Goal: Task Accomplishment & Management: Manage account settings

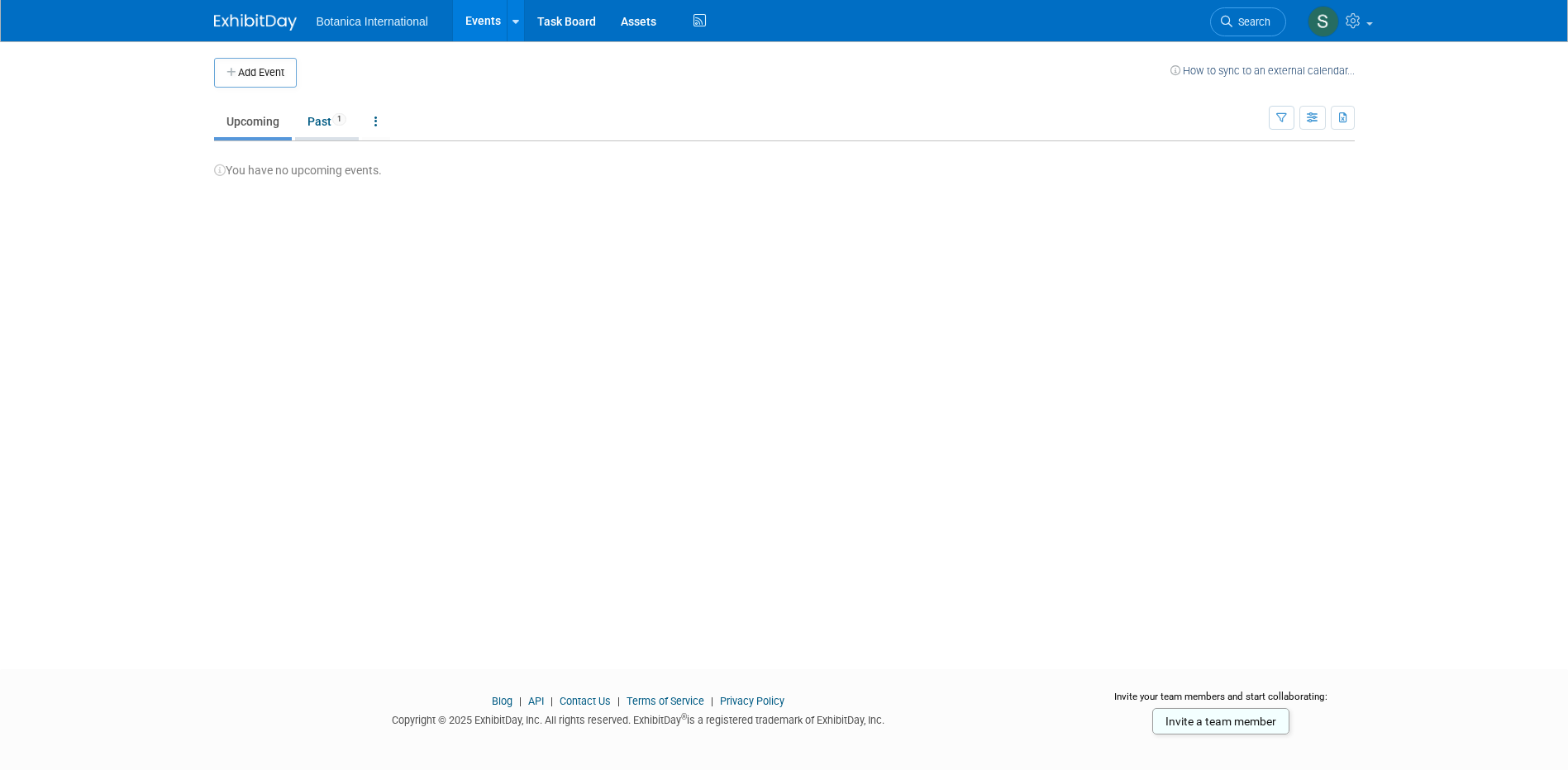
click at [313, 122] on link "Past 1" at bounding box center [327, 121] width 63 height 32
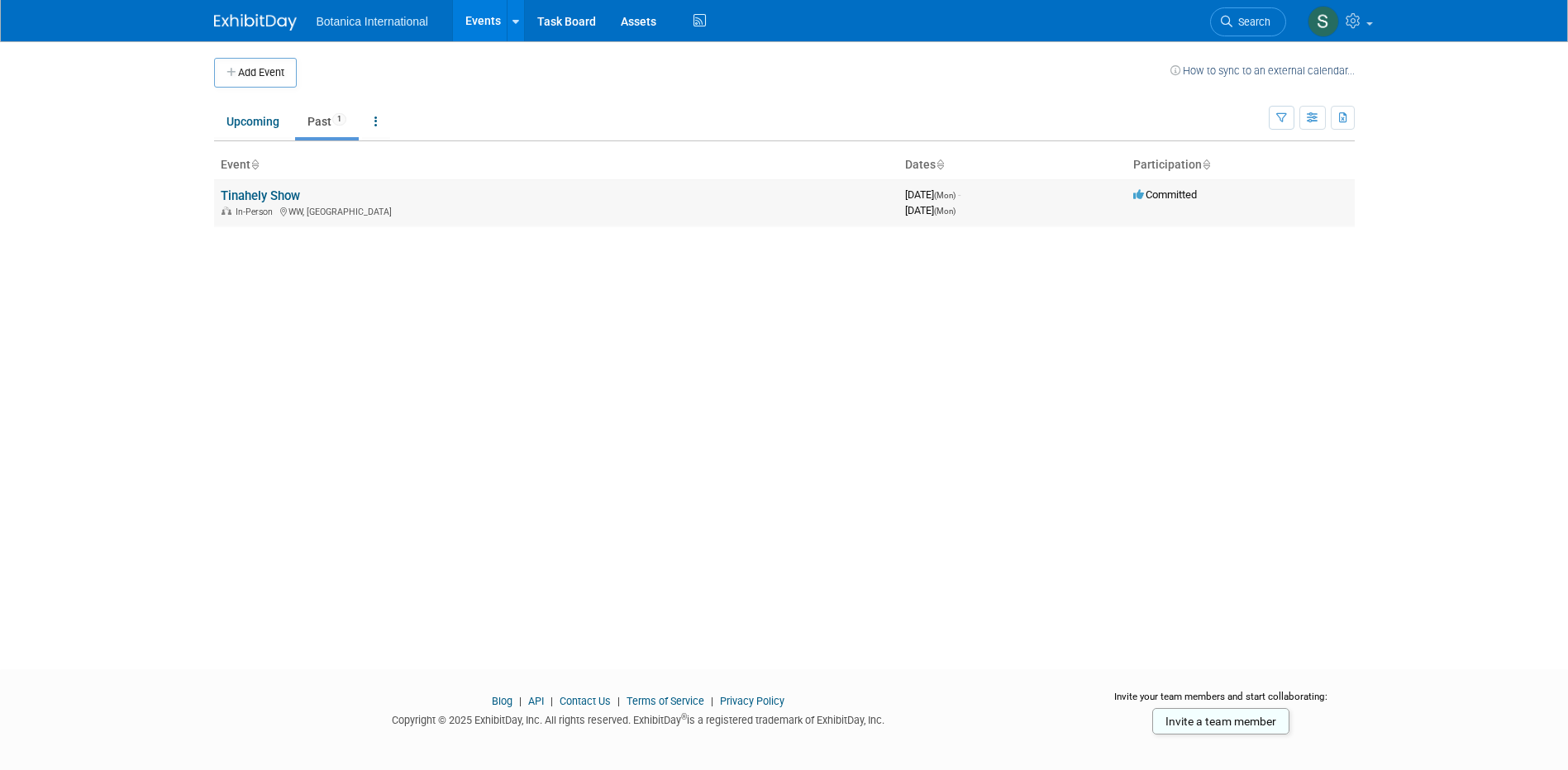
click at [274, 198] on link "Tinahely Show" at bounding box center [261, 195] width 80 height 14
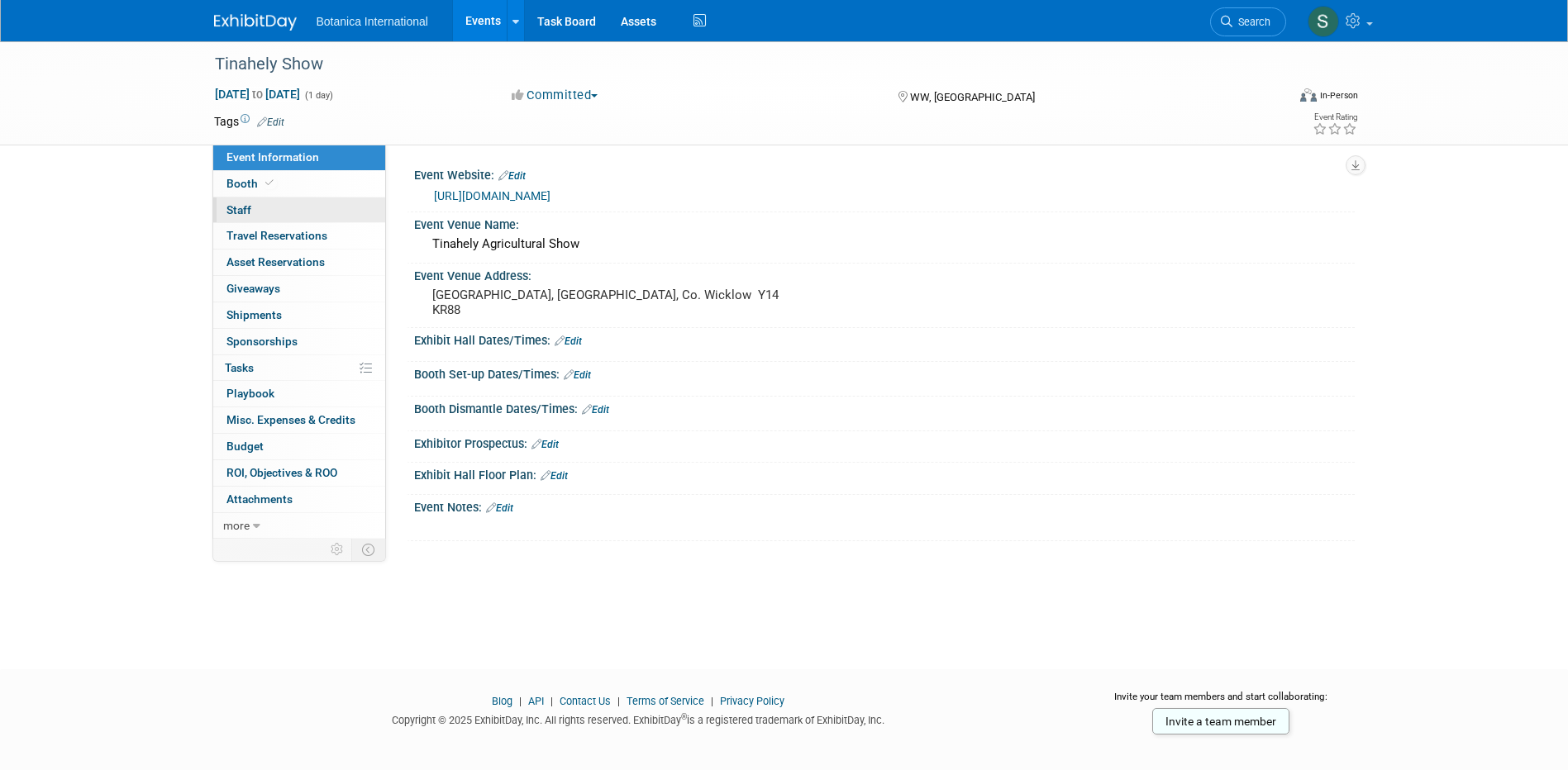
click at [268, 210] on link "0 Staff 0" at bounding box center [299, 210] width 172 height 26
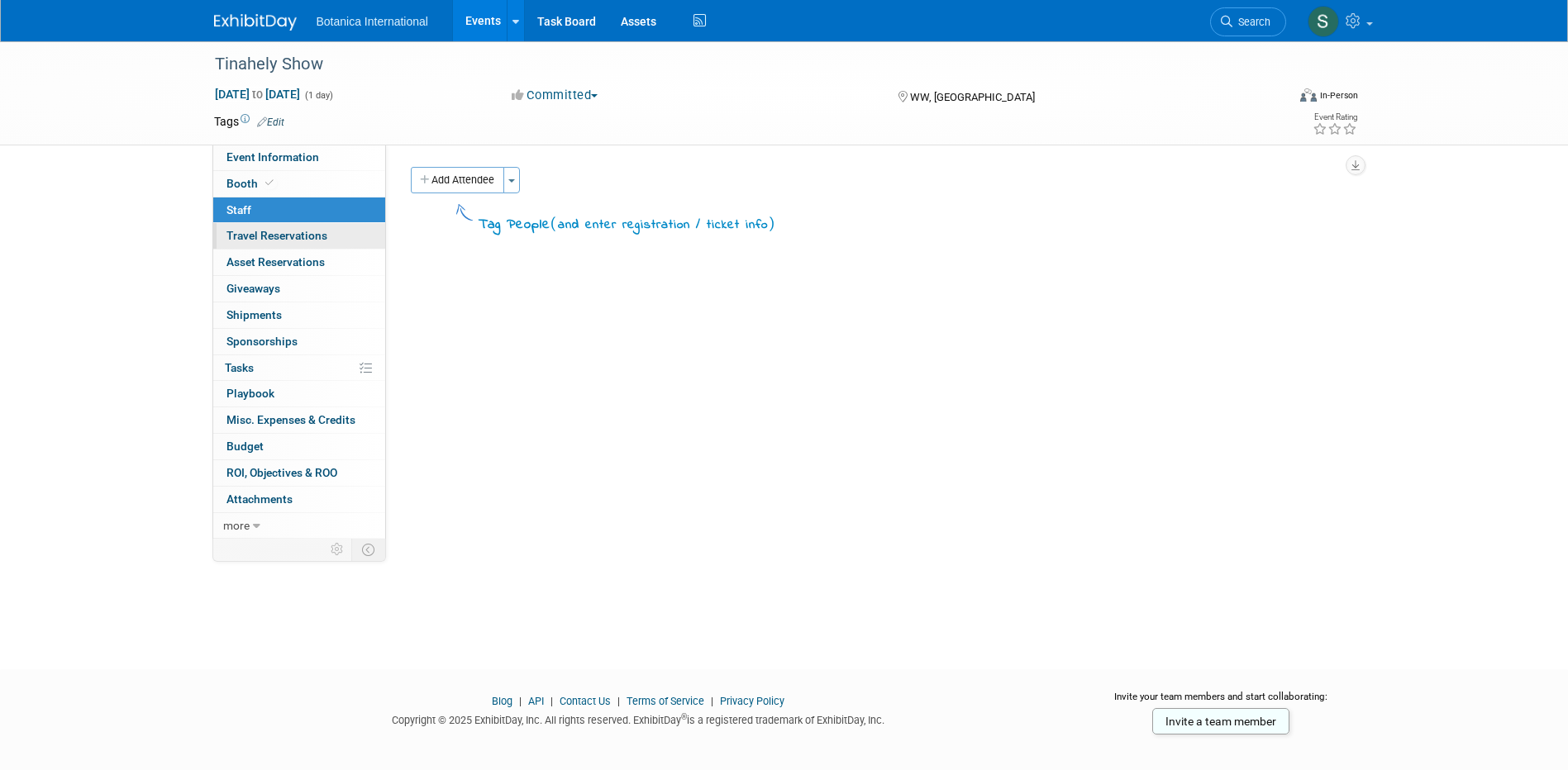
click at [270, 233] on span "Travel Reservations 0" at bounding box center [277, 236] width 101 height 13
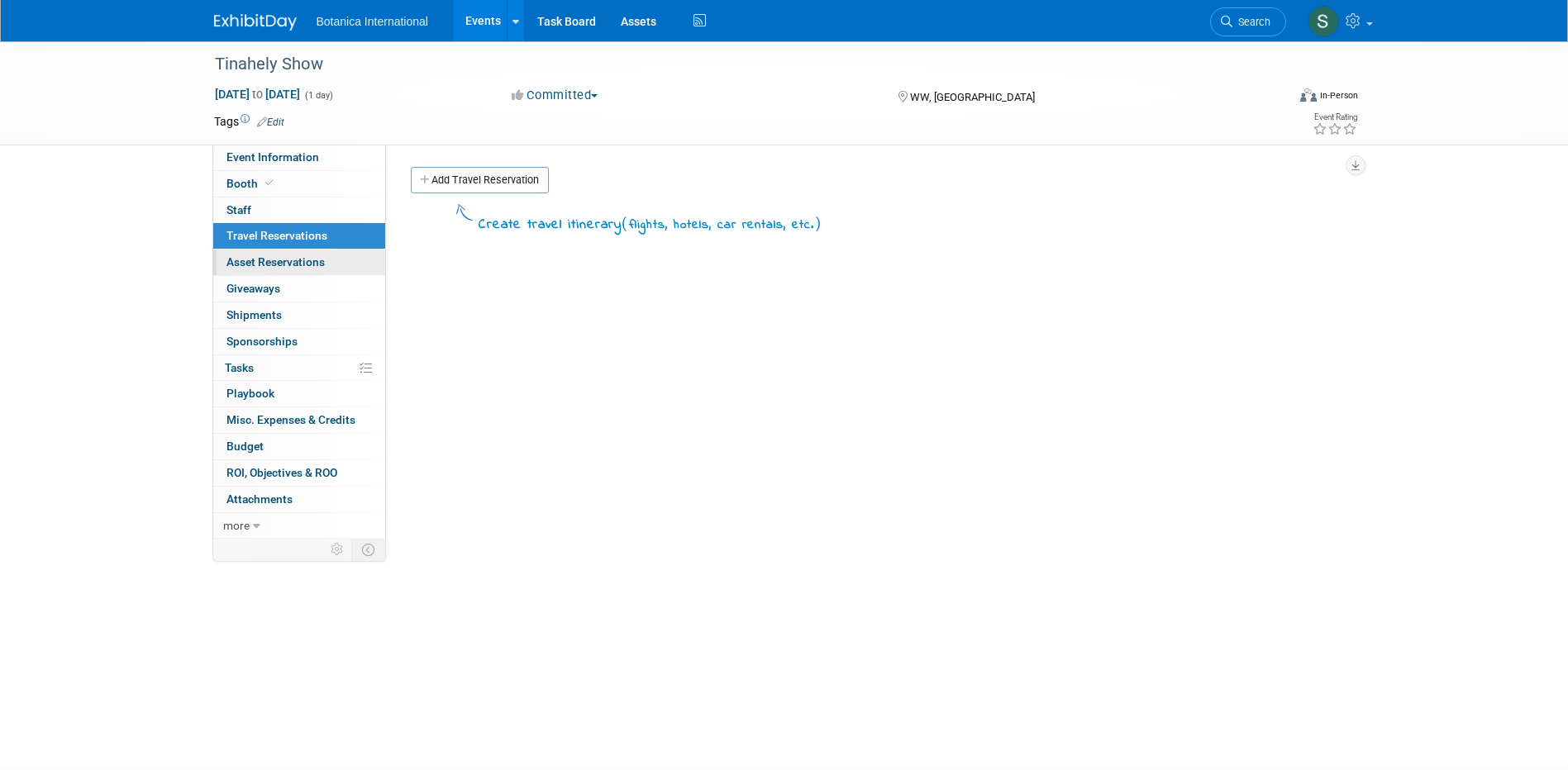
click at [277, 262] on span "Asset Reservations 0" at bounding box center [276, 262] width 98 height 13
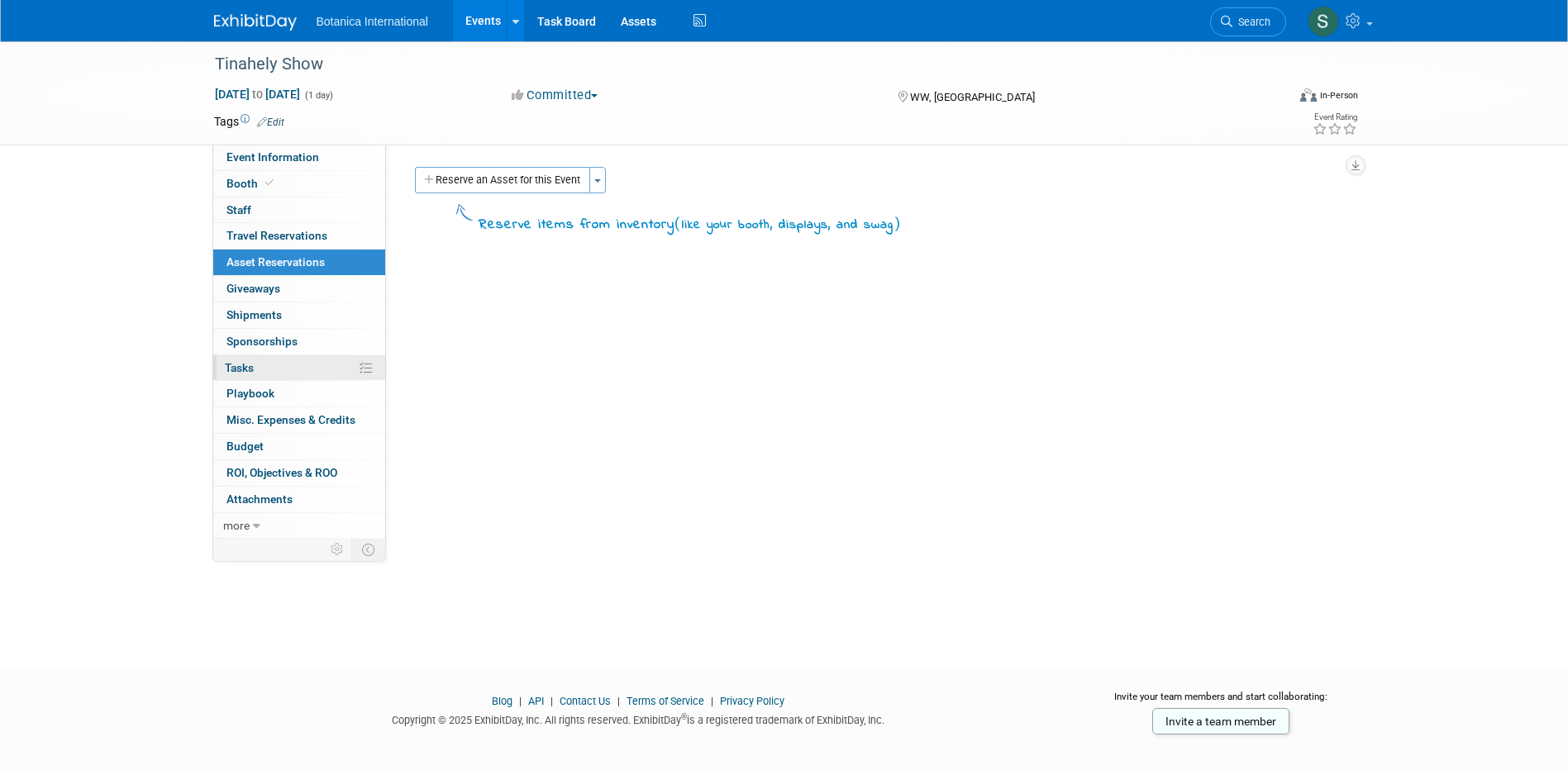
click at [296, 366] on link "0% Tasks 0%" at bounding box center [299, 368] width 172 height 26
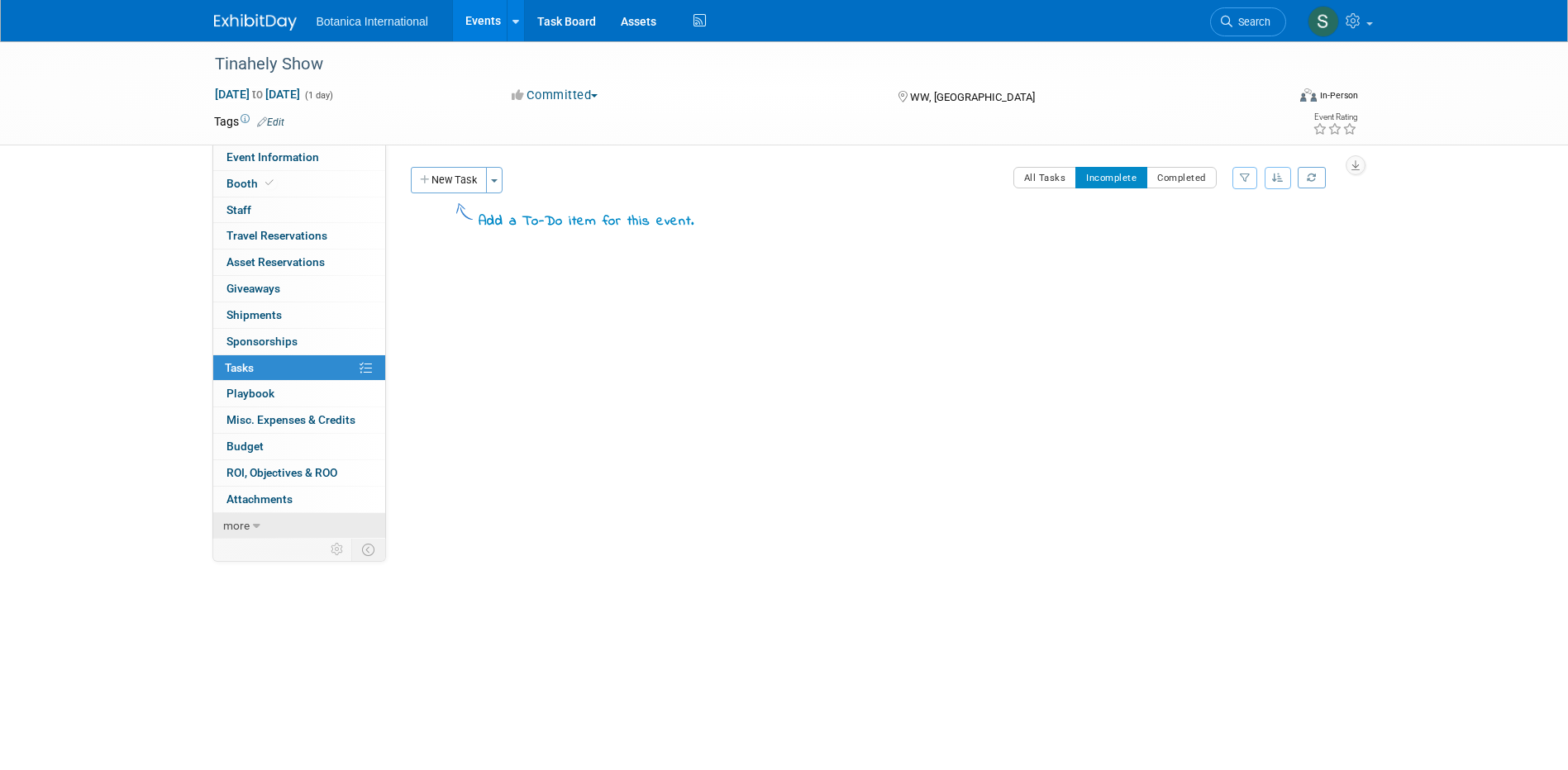
click at [253, 527] on icon at bounding box center [257, 527] width 8 height 12
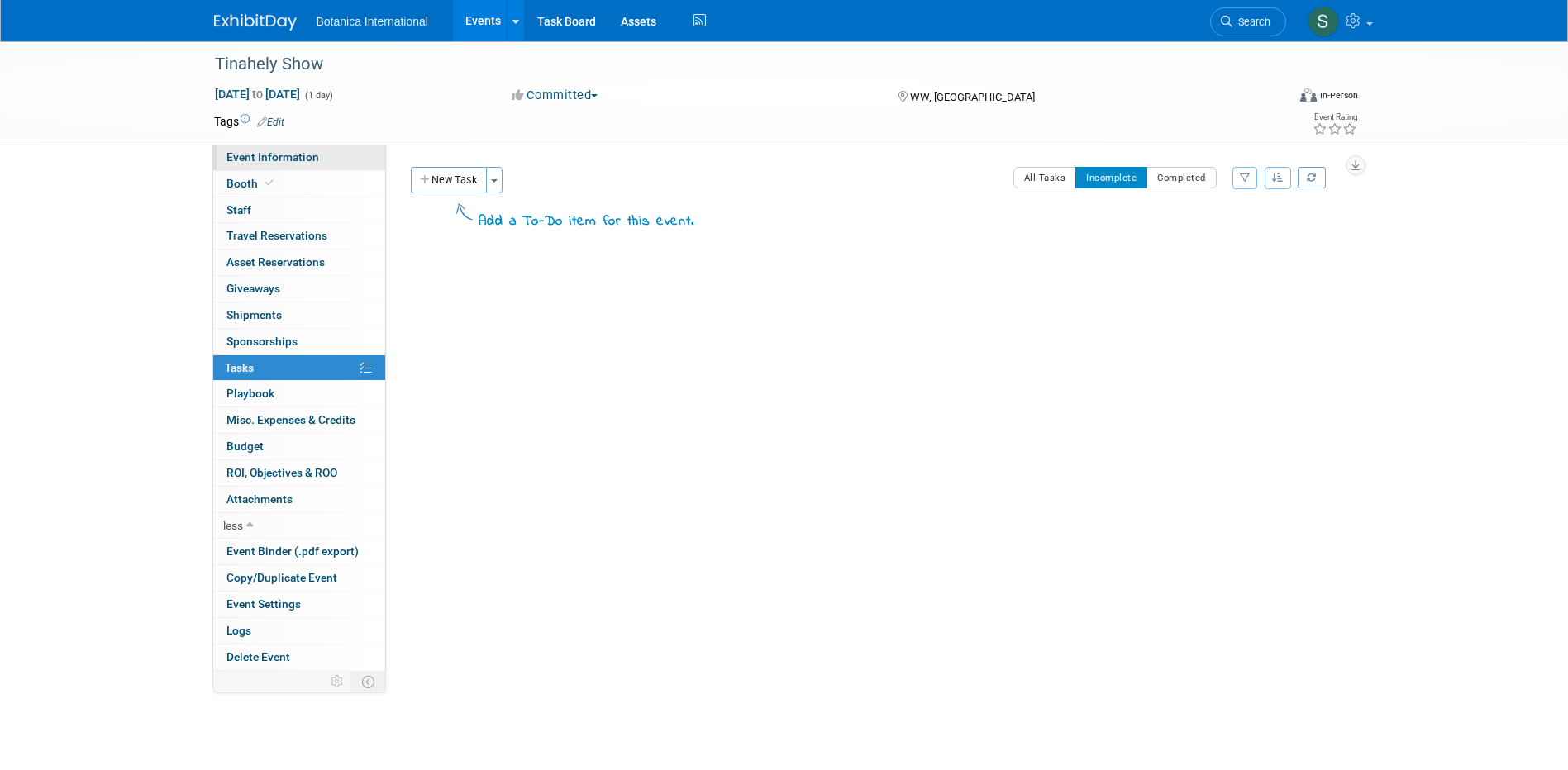
click at [283, 159] on span "Event Information" at bounding box center [273, 157] width 92 height 13
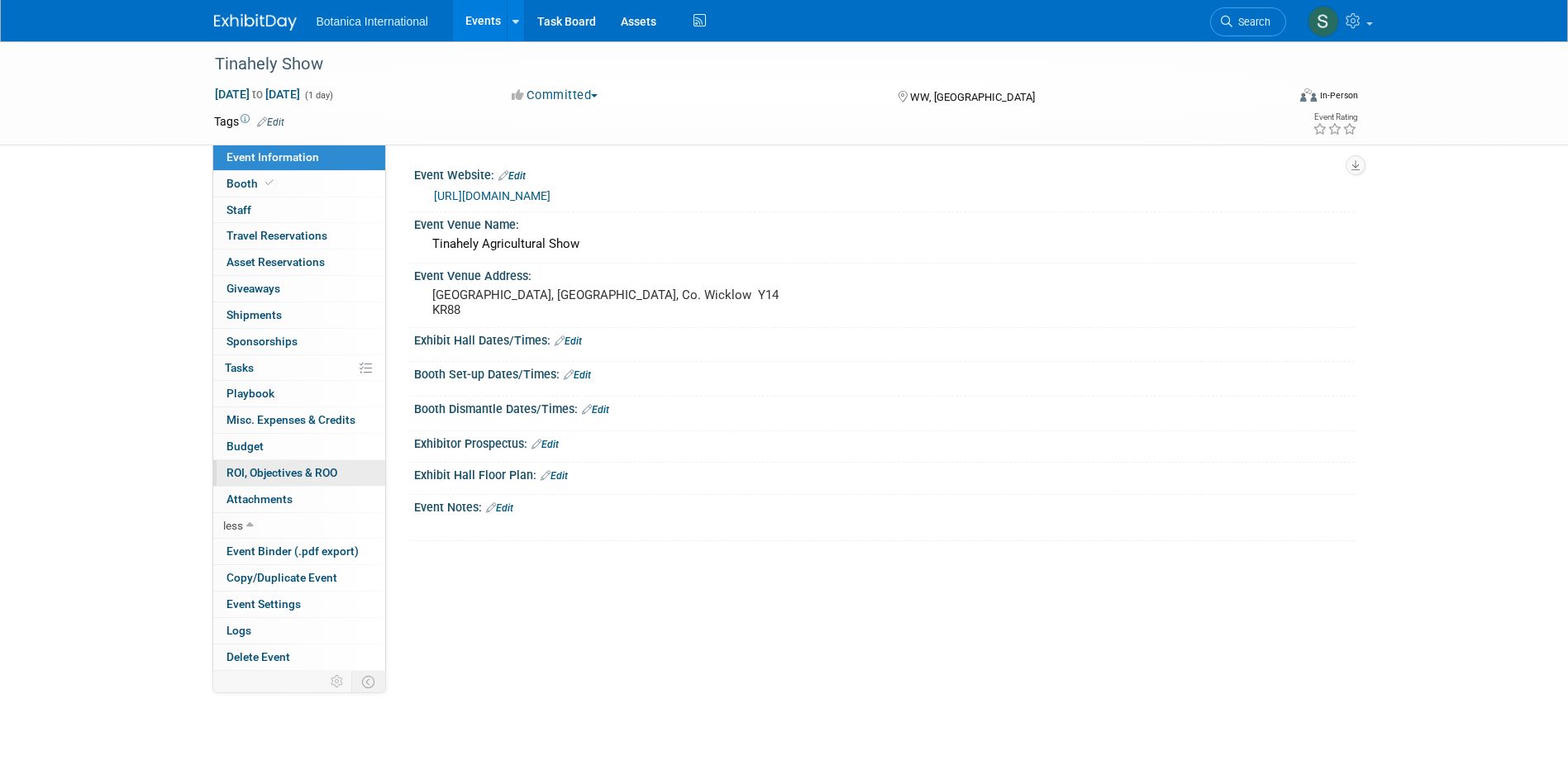
click at [320, 469] on span "ROI, Objectives & ROO 0" at bounding box center [282, 473] width 111 height 13
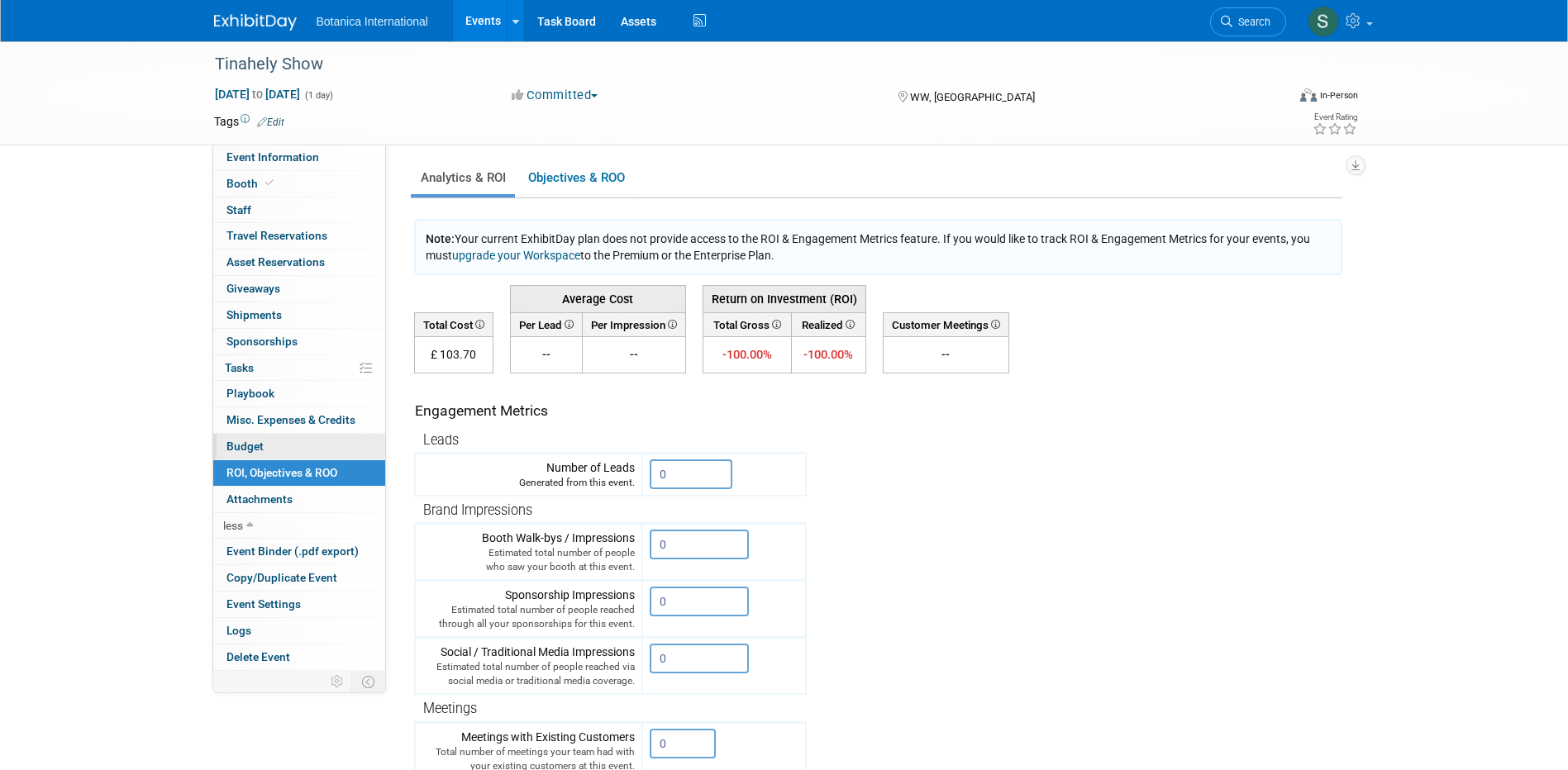
click at [324, 439] on link "Budget" at bounding box center [299, 446] width 172 height 26
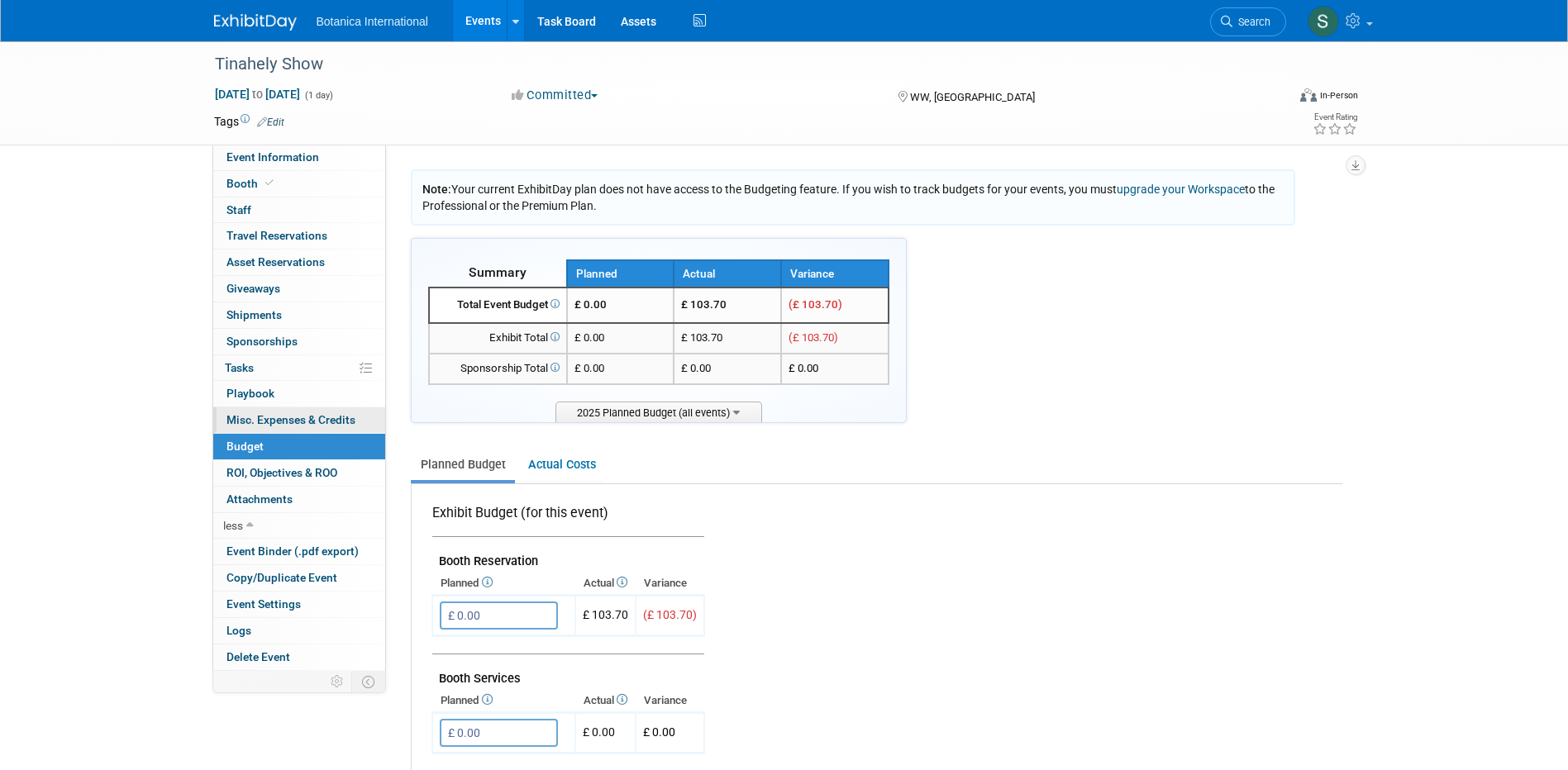
click at [330, 417] on span "Misc. Expenses & Credits 0" at bounding box center [291, 420] width 129 height 13
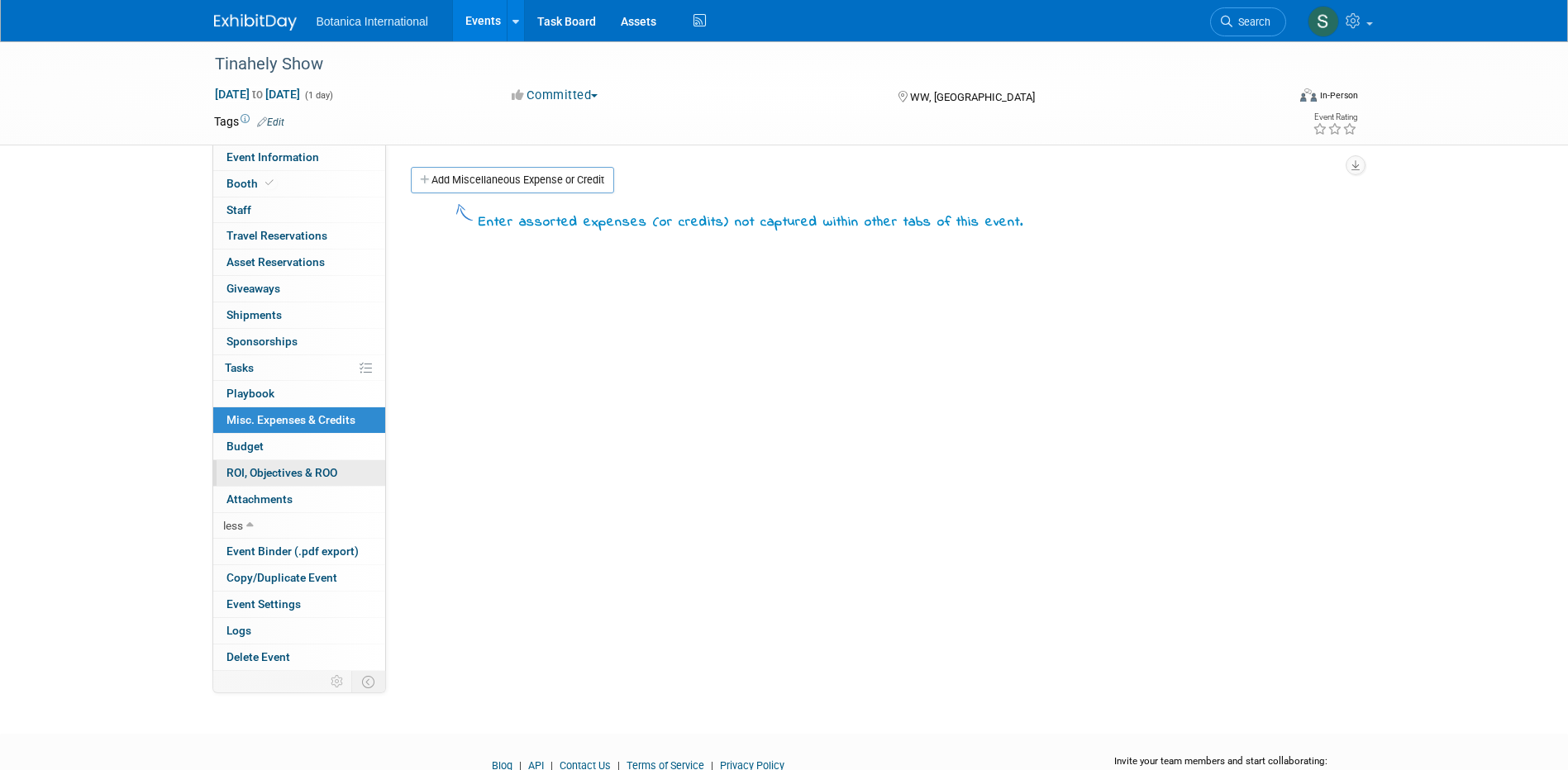
click at [321, 468] on span "ROI, Objectives & ROO 0" at bounding box center [282, 473] width 111 height 13
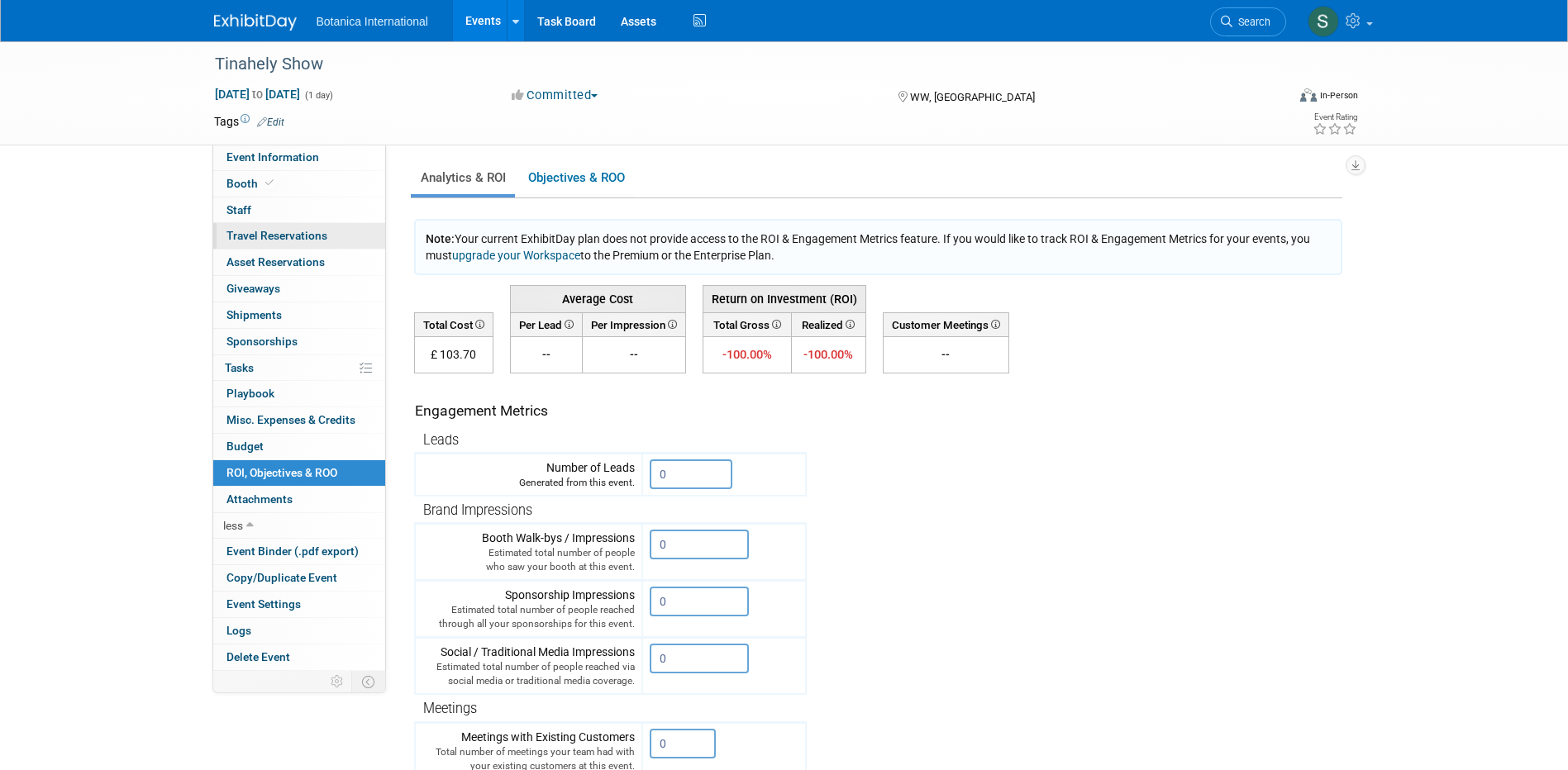
click at [344, 239] on link "0 Travel Reservations 0" at bounding box center [299, 236] width 172 height 26
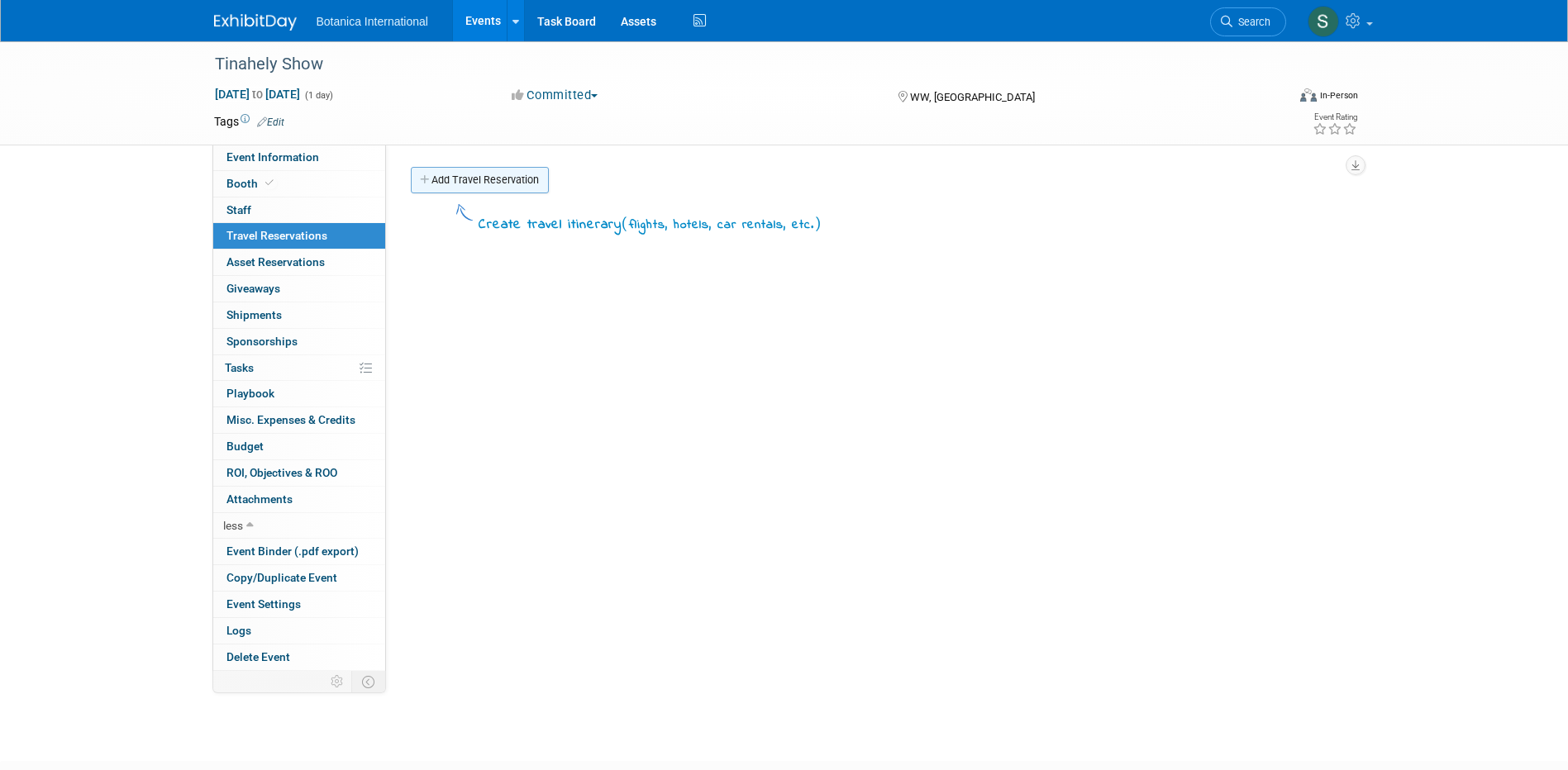
click at [534, 170] on link "Add Travel Reservation" at bounding box center [480, 181] width 138 height 27
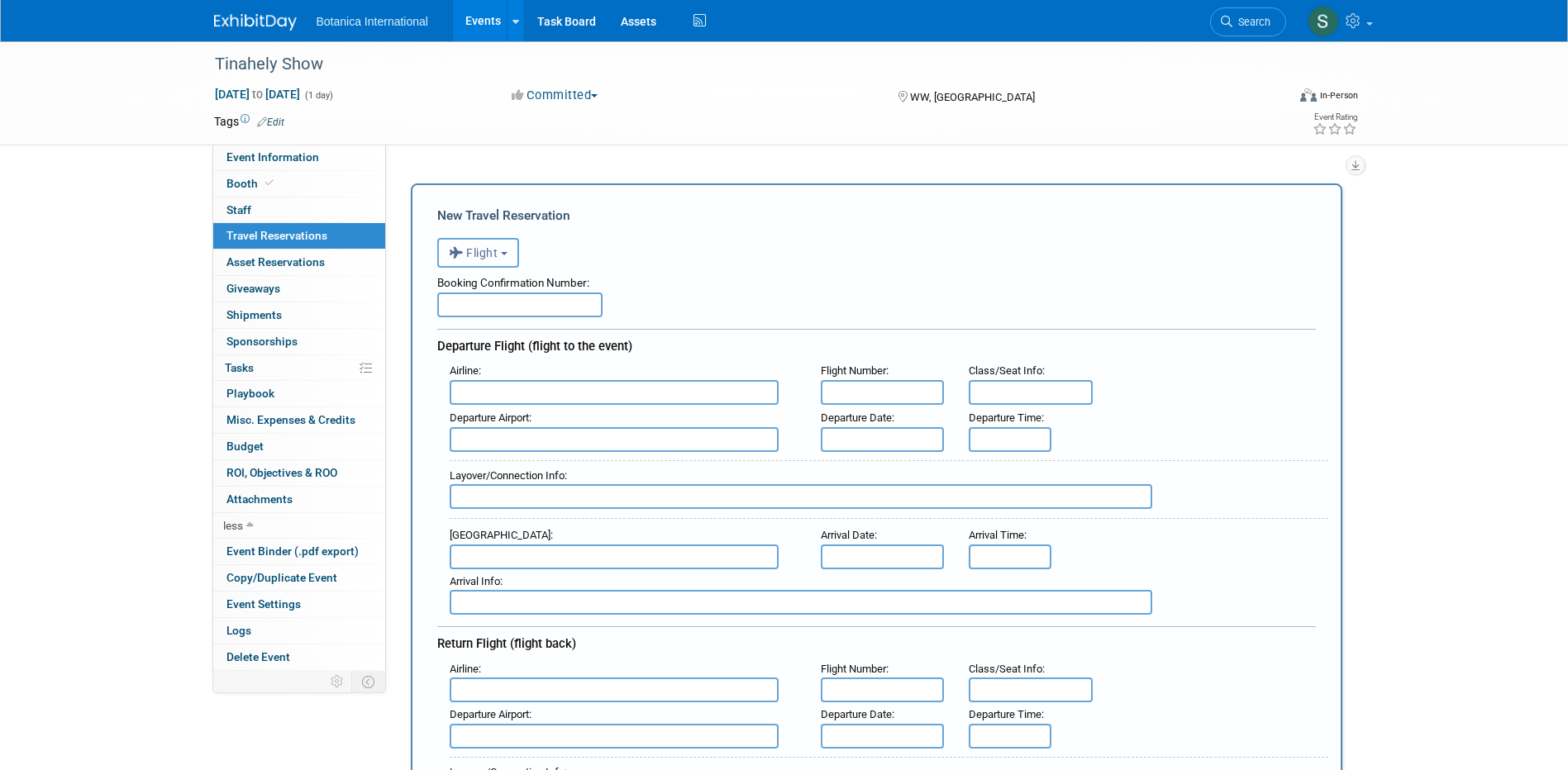
click at [504, 257] on button "Flight" at bounding box center [478, 253] width 82 height 30
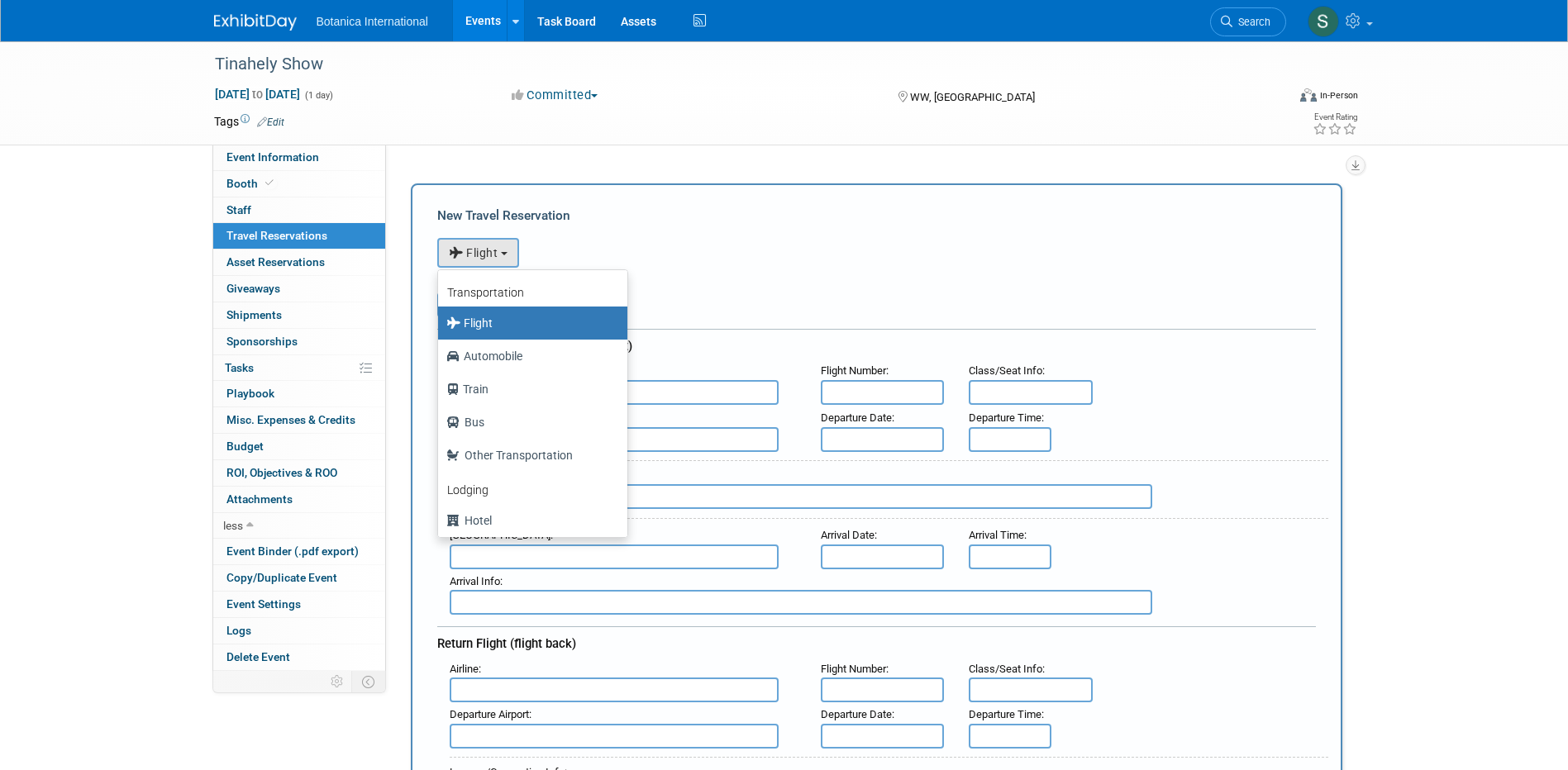
click at [798, 245] on div "<i class="fas fa-plane" style="padding: 6px 4px 6px 1px;"></i> Flight <i class=…" at bounding box center [877, 250] width 879 height 34
